Goal: Information Seeking & Learning: Learn about a topic

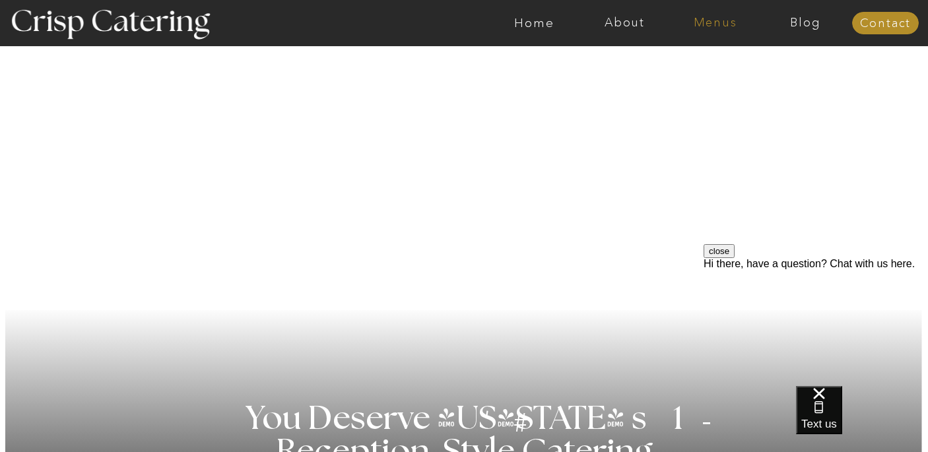
click at [716, 20] on nav "Menus" at bounding box center [715, 23] width 90 height 13
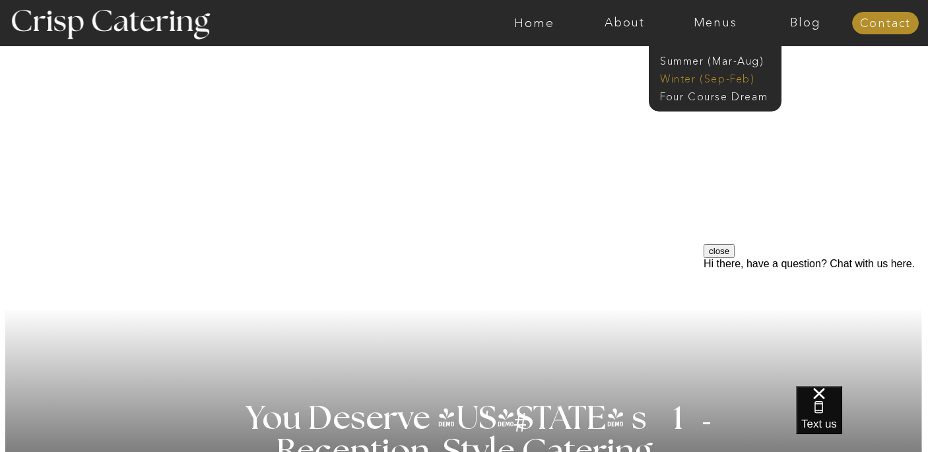
click at [698, 77] on nav "Winter (Sep-Feb)" at bounding box center [714, 77] width 108 height 13
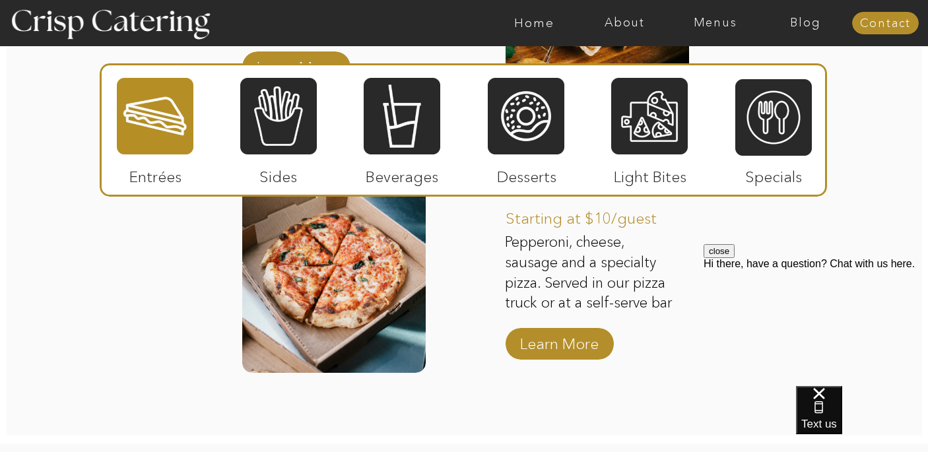
scroll to position [2078, 0]
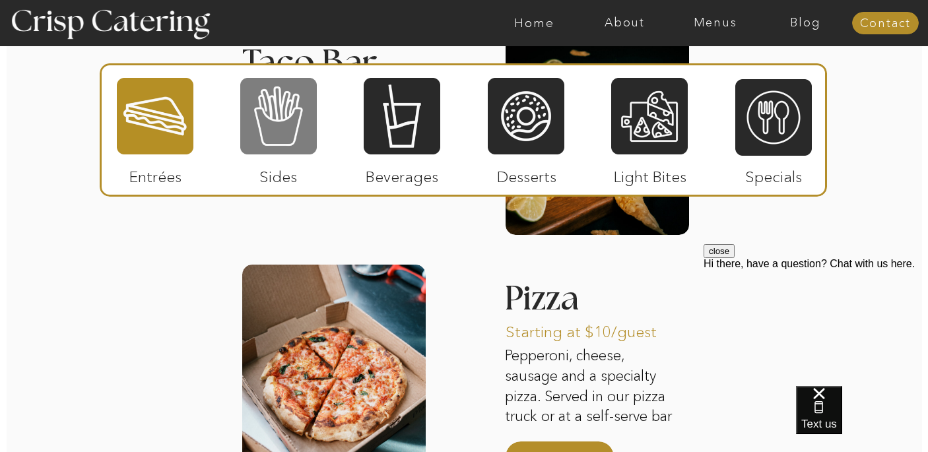
click at [286, 117] on div at bounding box center [278, 116] width 77 height 79
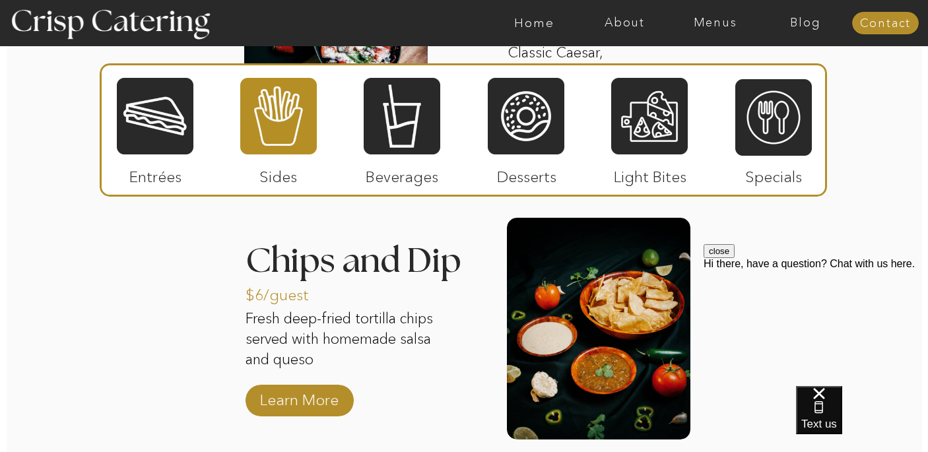
scroll to position [2144, 0]
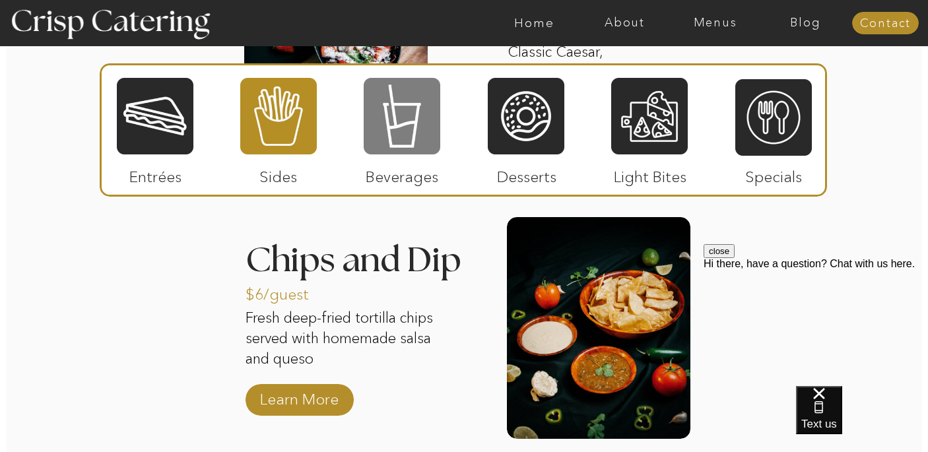
click at [398, 108] on div at bounding box center [402, 116] width 77 height 79
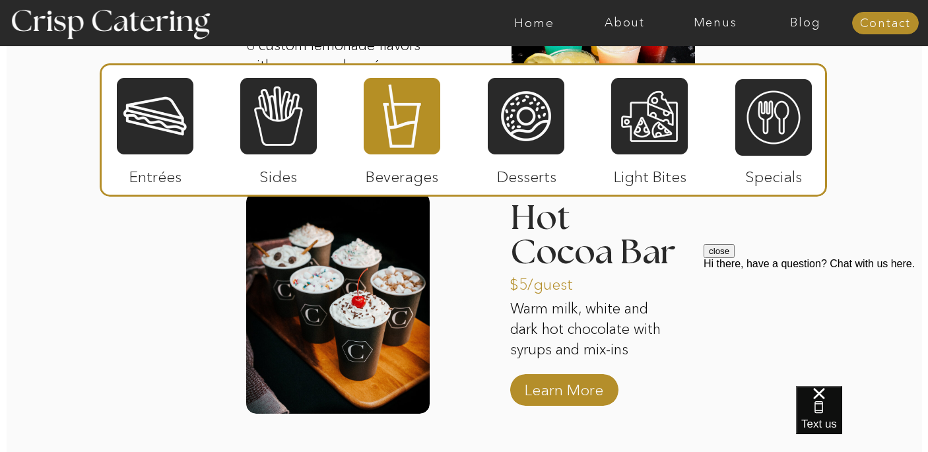
scroll to position [2164, 0]
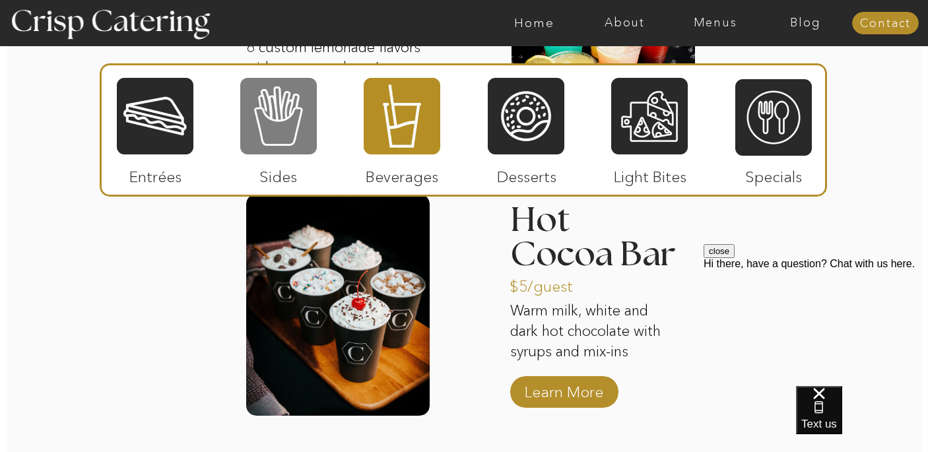
click at [275, 129] on div at bounding box center [278, 116] width 77 height 79
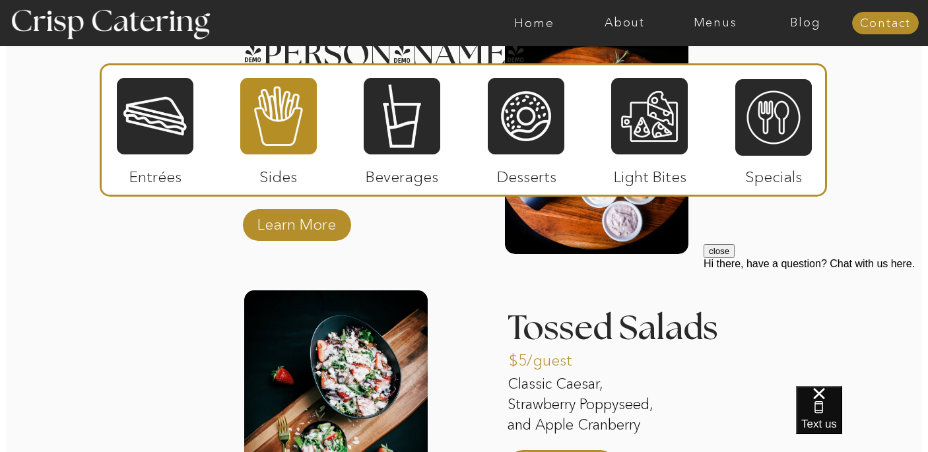
scroll to position [1797, 0]
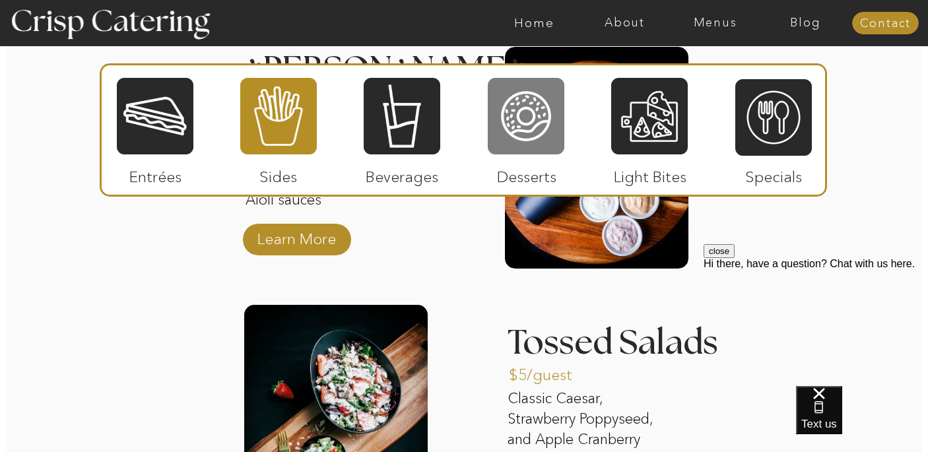
click at [511, 137] on div at bounding box center [526, 116] width 77 height 79
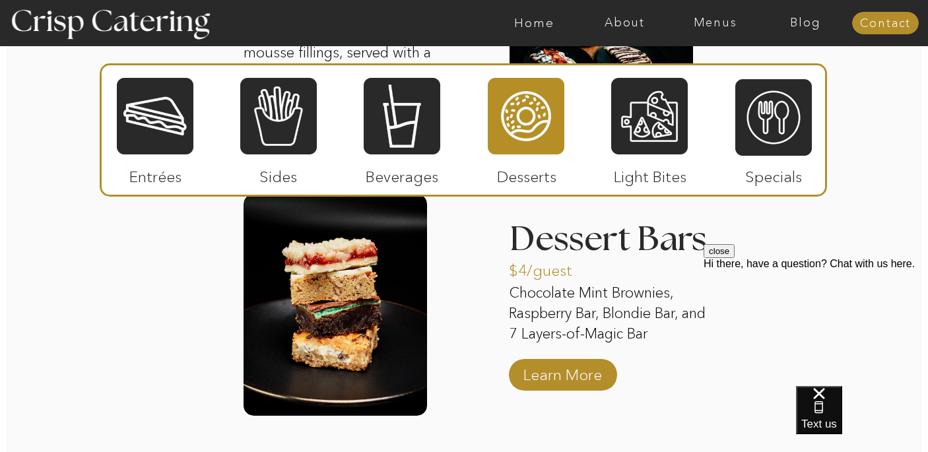
scroll to position [2171, 0]
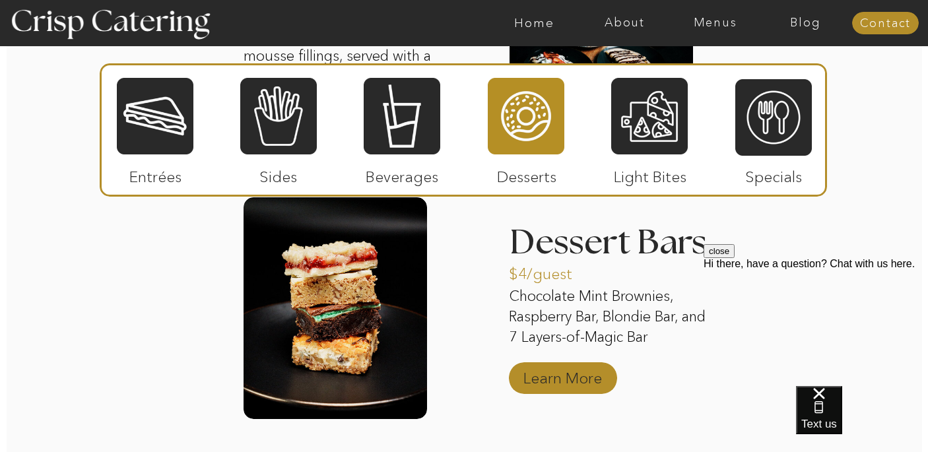
click at [581, 383] on p "Learn More" at bounding box center [563, 375] width 88 height 38
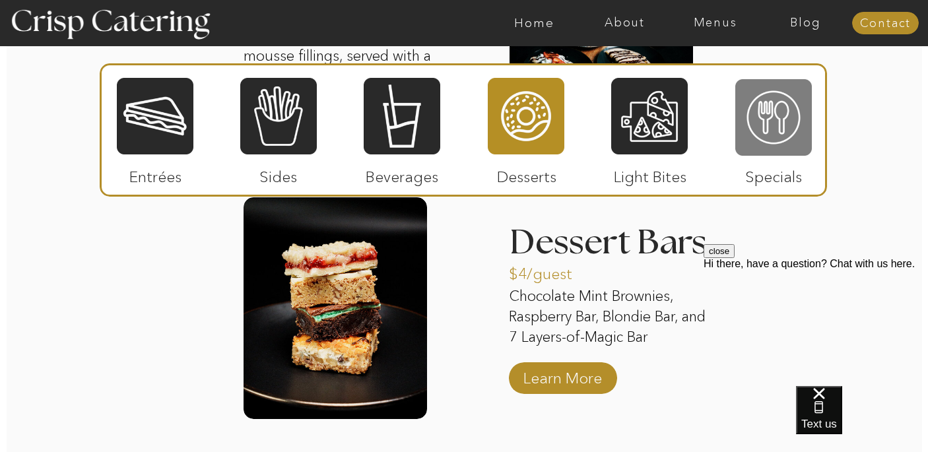
click at [781, 136] on div at bounding box center [773, 117] width 77 height 79
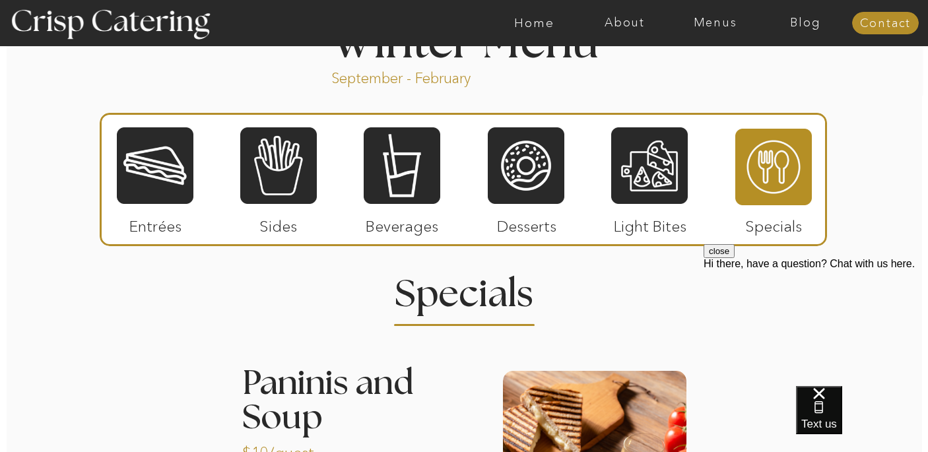
scroll to position [1482, 0]
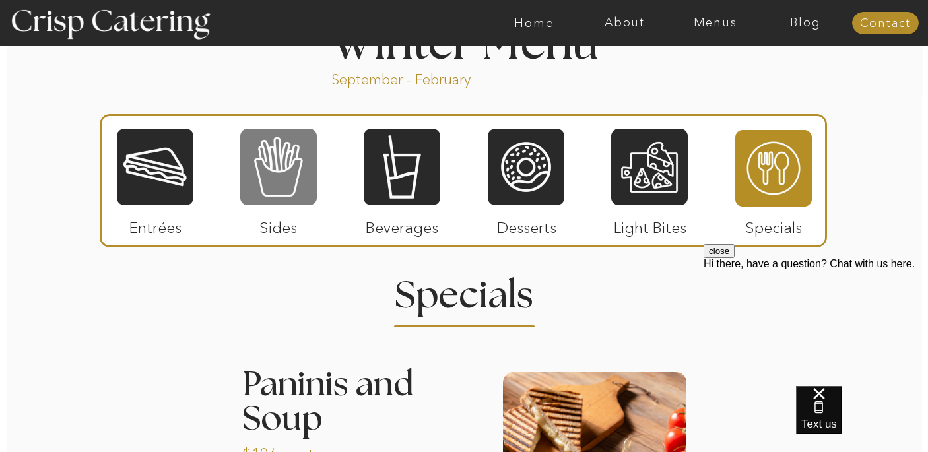
click at [282, 162] on div at bounding box center [278, 166] width 77 height 79
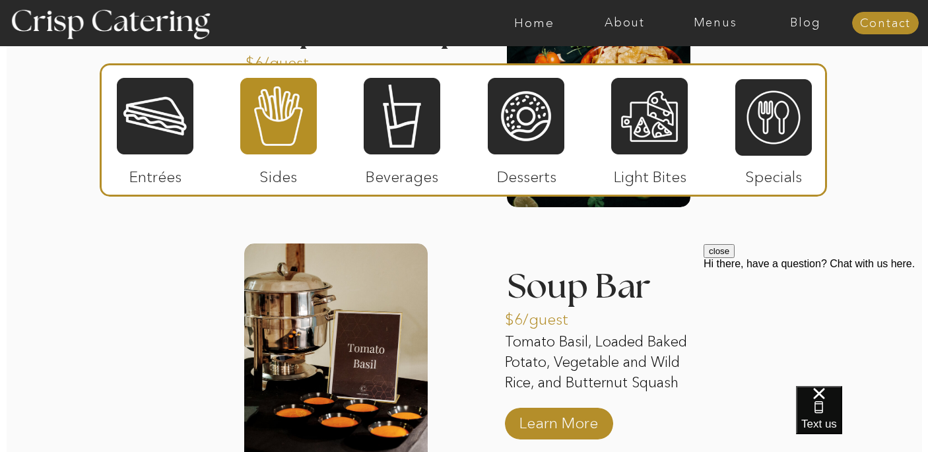
scroll to position [2401, 0]
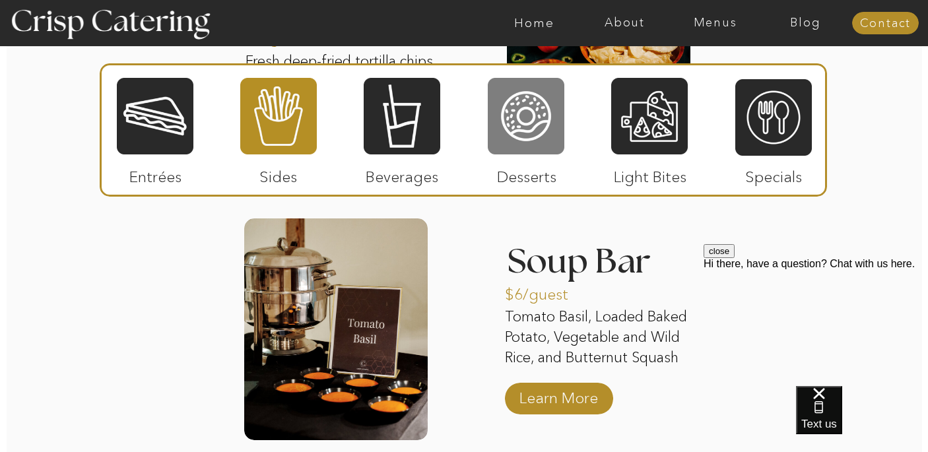
click at [532, 119] on div at bounding box center [526, 116] width 77 height 79
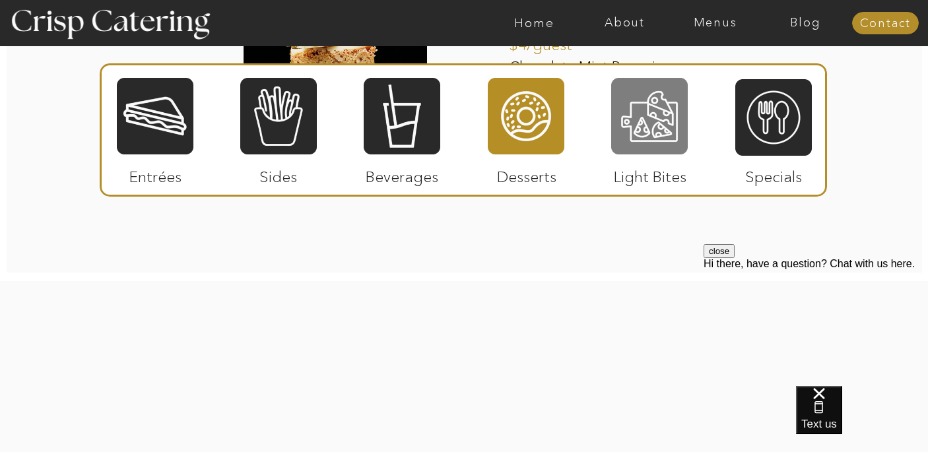
click at [662, 120] on div at bounding box center [649, 116] width 77 height 79
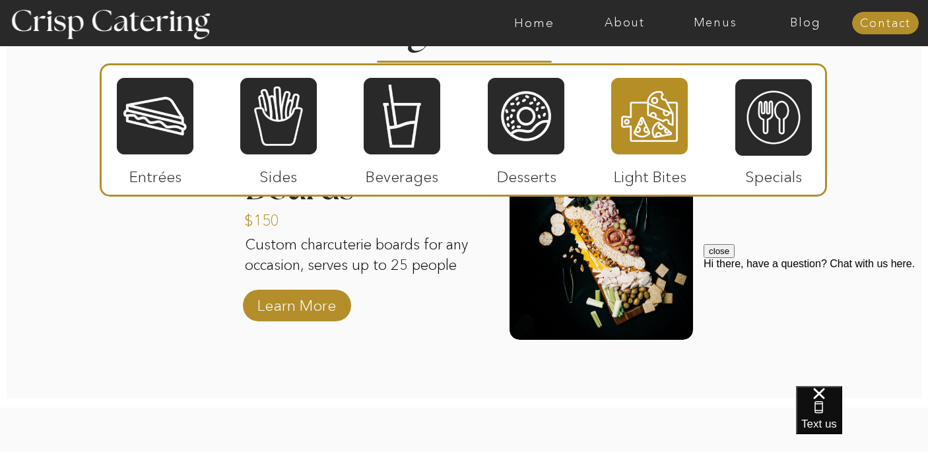
scroll to position [1755, 0]
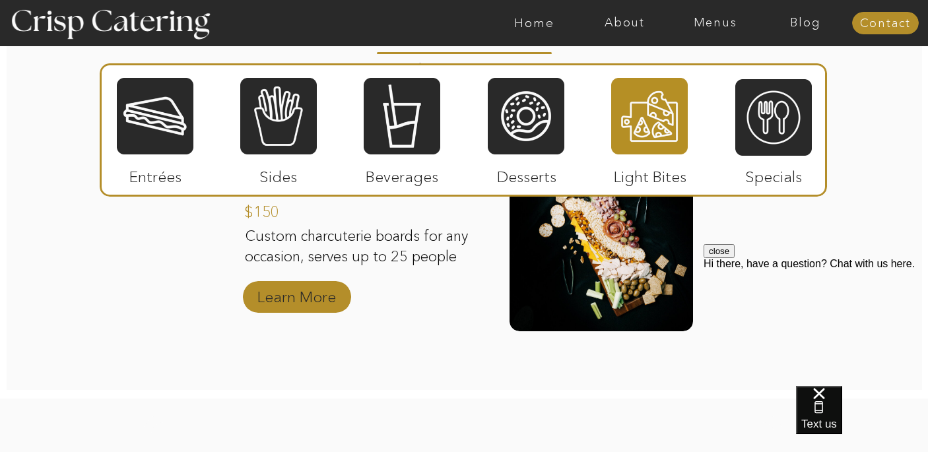
click at [292, 296] on p "Learn More" at bounding box center [297, 294] width 88 height 38
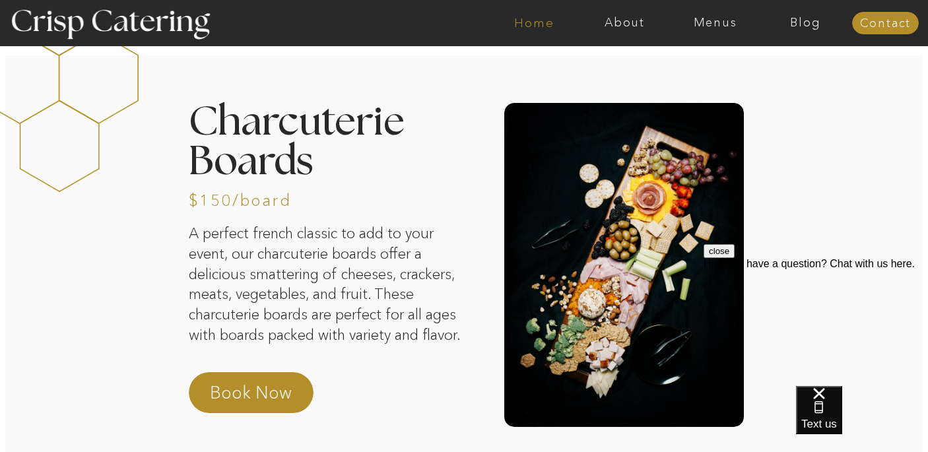
click at [534, 23] on nav "Home" at bounding box center [534, 23] width 90 height 13
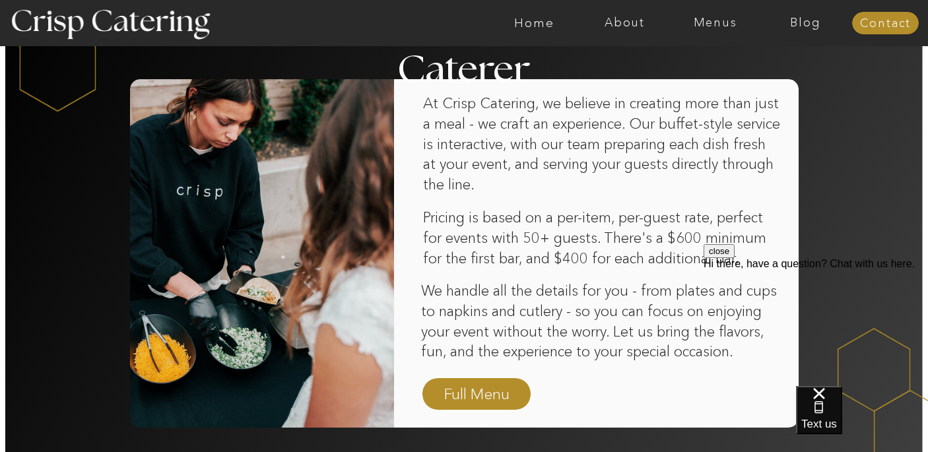
scroll to position [821, 0]
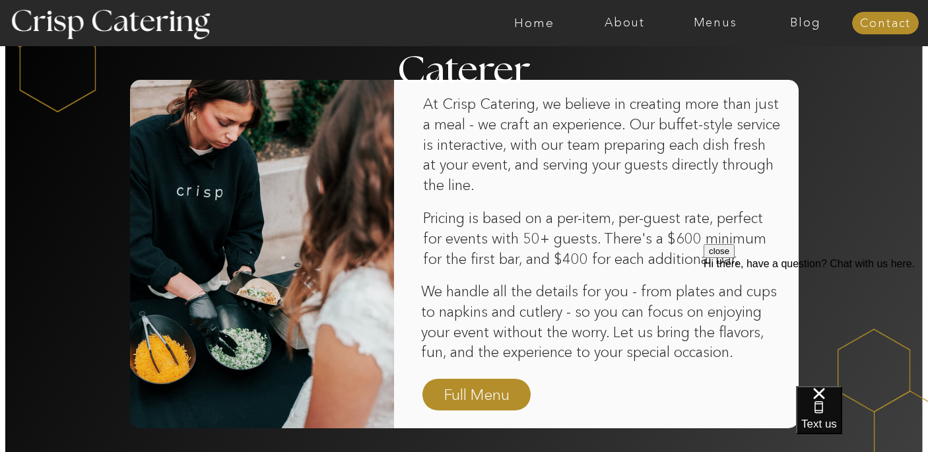
click at [735, 258] on button "close" at bounding box center [719, 251] width 31 height 14
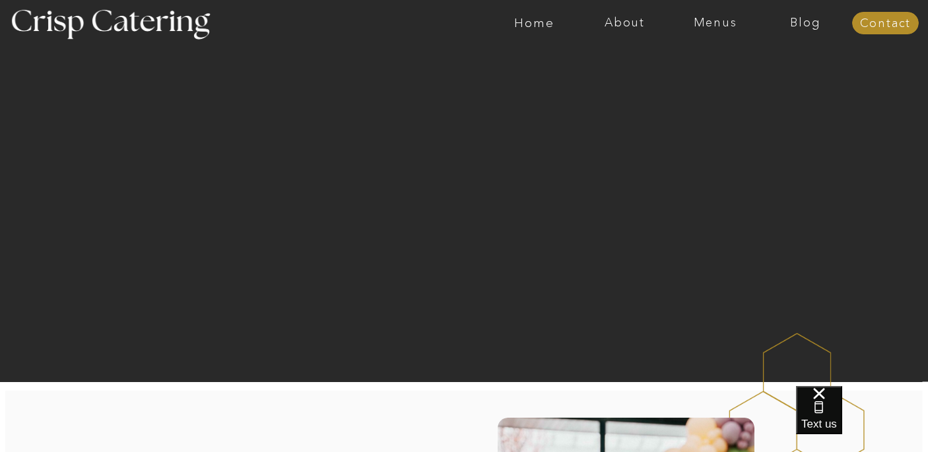
scroll to position [0, 0]
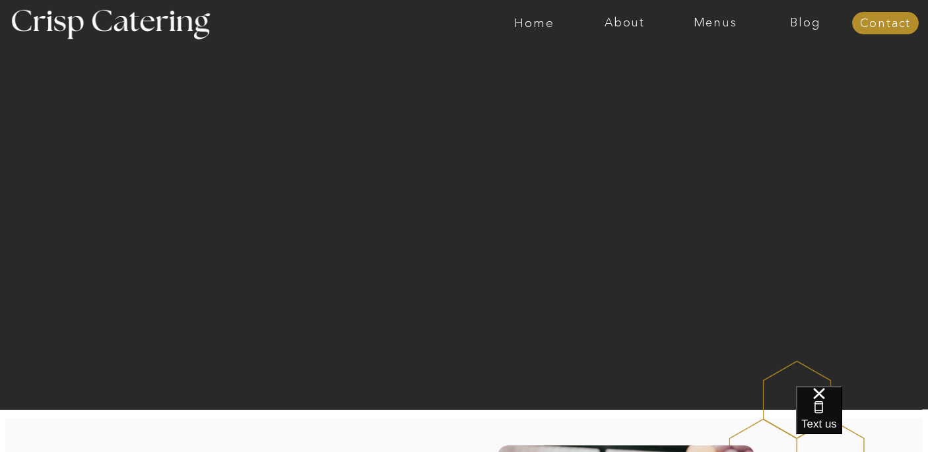
click at [712, 30] on div at bounding box center [515, 23] width 2093 height 46
click at [711, 24] on nav "Menus" at bounding box center [715, 23] width 90 height 13
click at [695, 78] on nav "Winter (Sep-Feb)" at bounding box center [714, 77] width 108 height 13
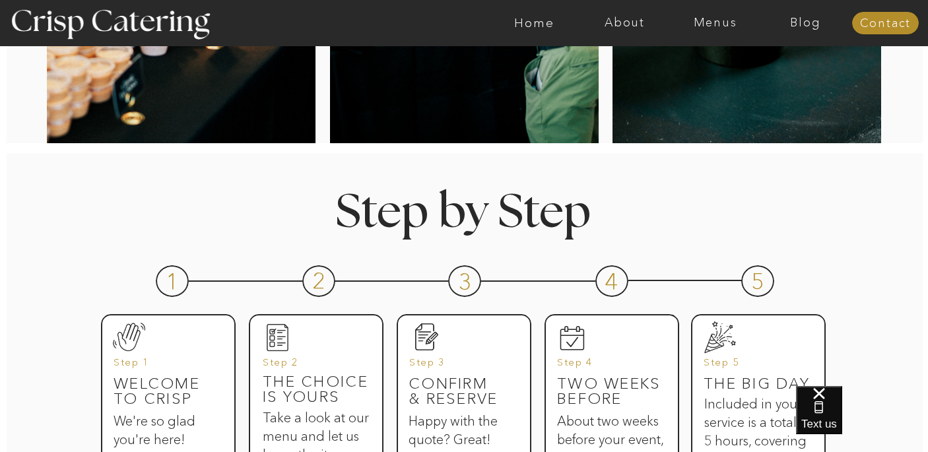
scroll to position [471, 0]
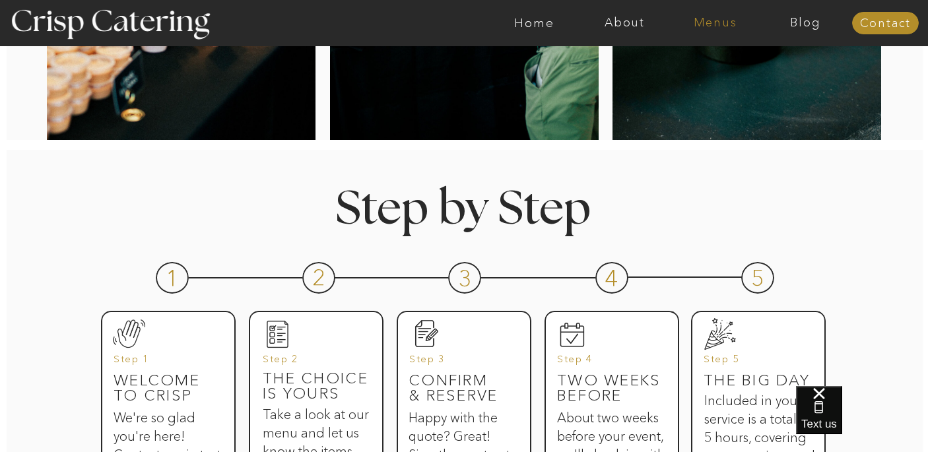
click at [709, 22] on nav "Menus" at bounding box center [715, 23] width 90 height 13
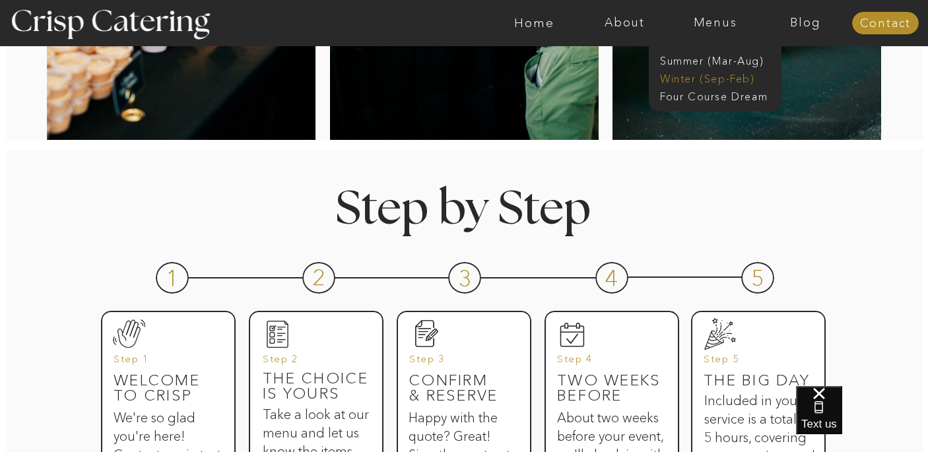
click at [692, 77] on nav "Winter (Sep-Feb)" at bounding box center [714, 77] width 108 height 13
click at [646, 209] on h1 "Step by Step" at bounding box center [463, 206] width 367 height 39
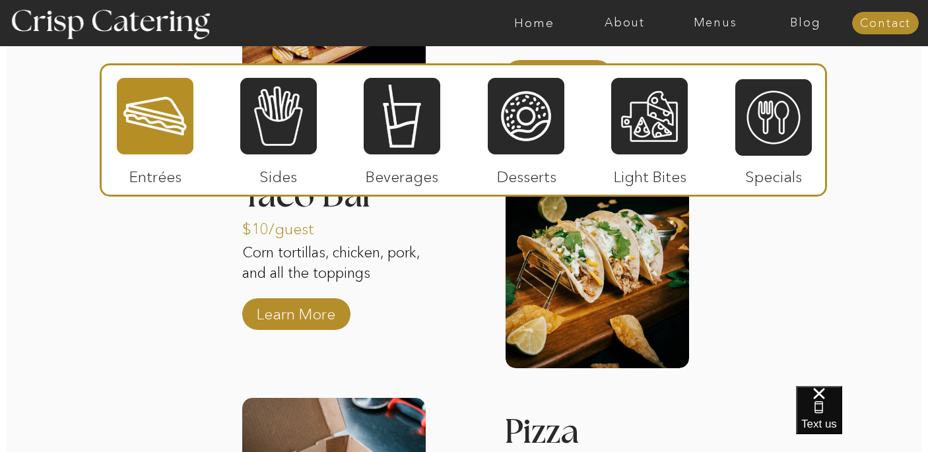
scroll to position [1948, 0]
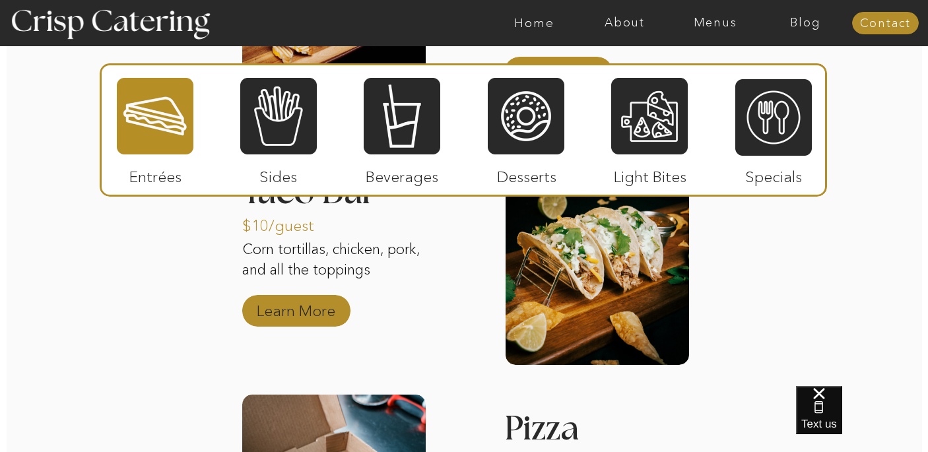
click at [309, 302] on p "Learn More" at bounding box center [296, 307] width 88 height 38
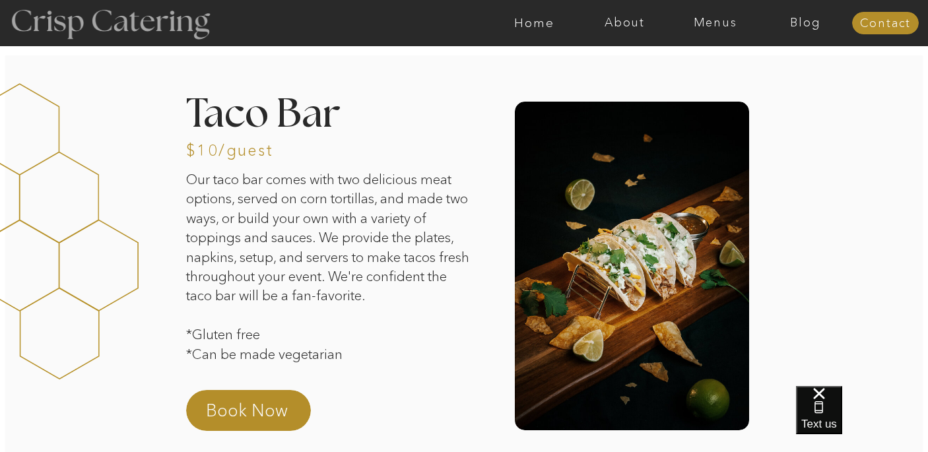
click at [161, 18] on div at bounding box center [110, 23] width 242 height 124
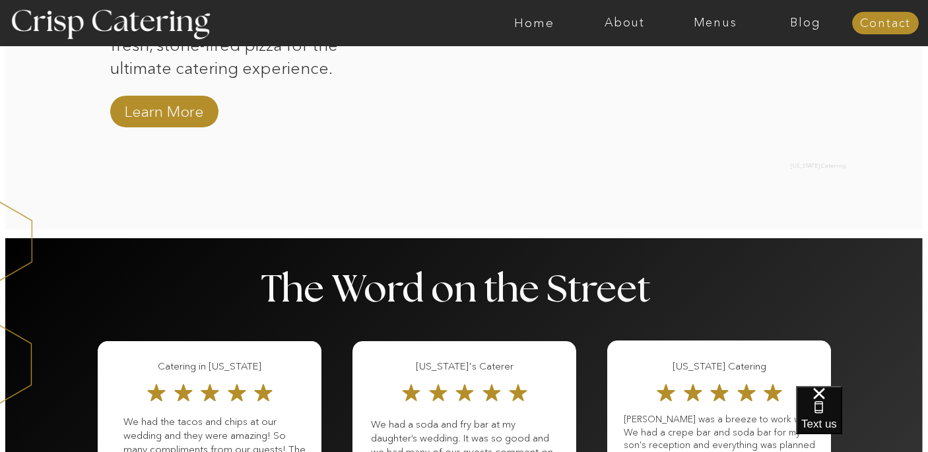
scroll to position [1442, 0]
